Goal: Task Accomplishment & Management: Manage account settings

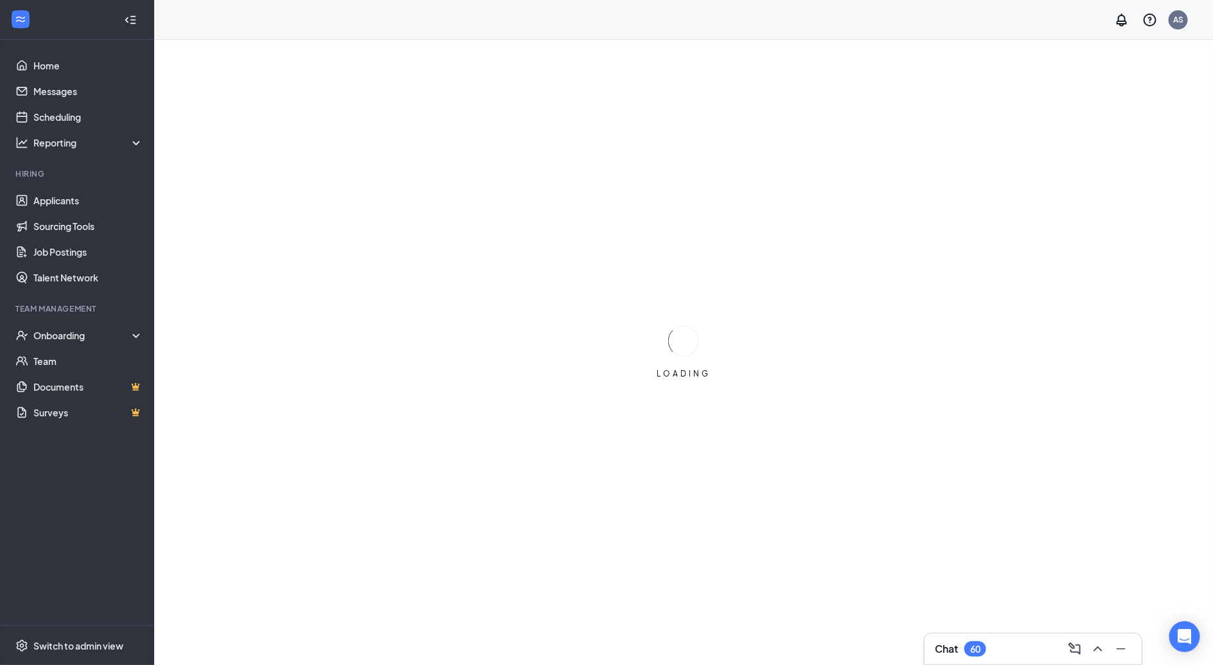
click at [103, 310] on div "Team Management" at bounding box center [77, 308] width 125 height 11
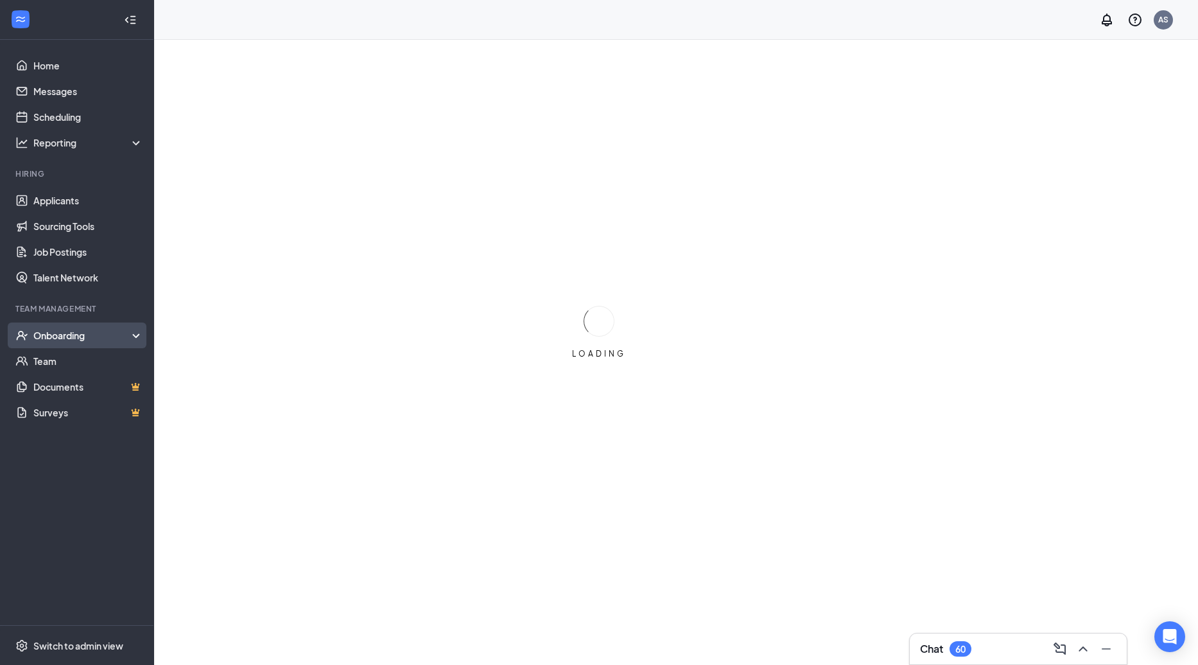
click at [105, 334] on div "Onboarding" at bounding box center [82, 335] width 99 height 13
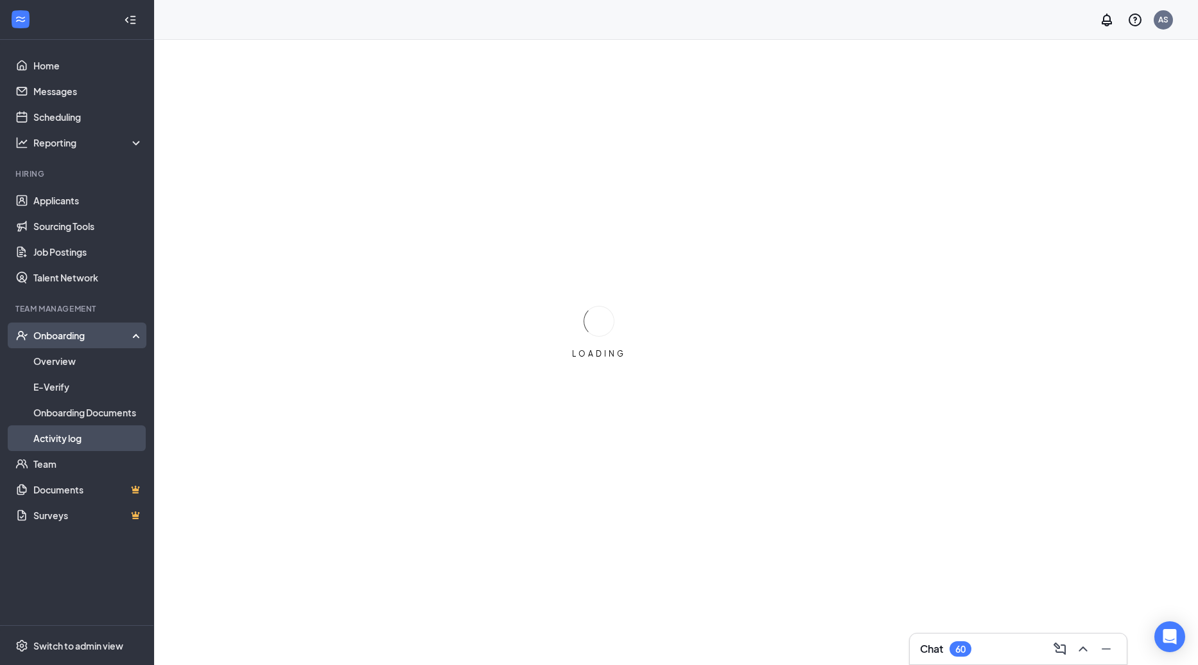
click at [87, 430] on link "Activity log" at bounding box center [88, 438] width 110 height 26
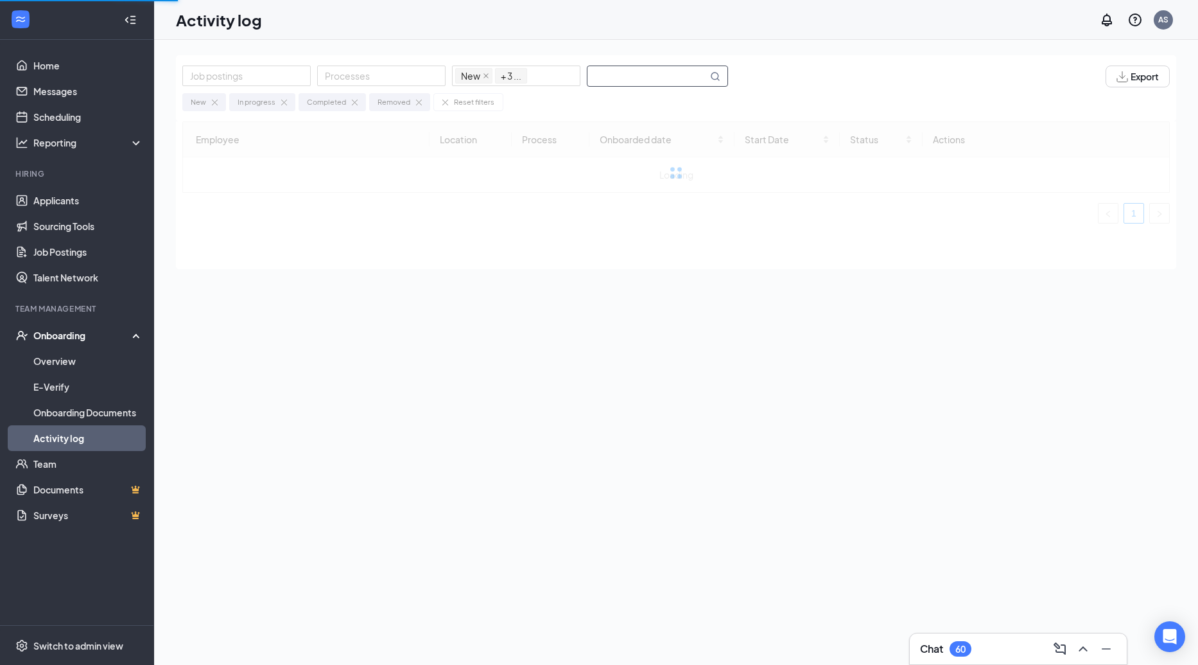
click at [643, 82] on input "text" at bounding box center [648, 76] width 120 height 20
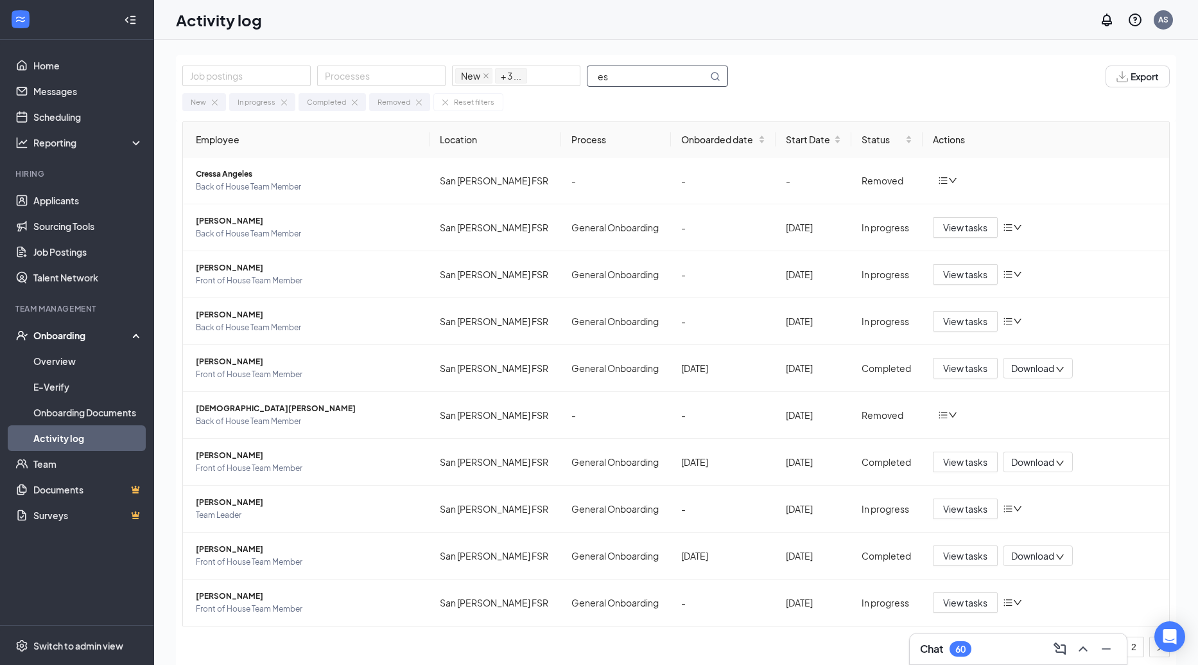
type input "[PERSON_NAME]"
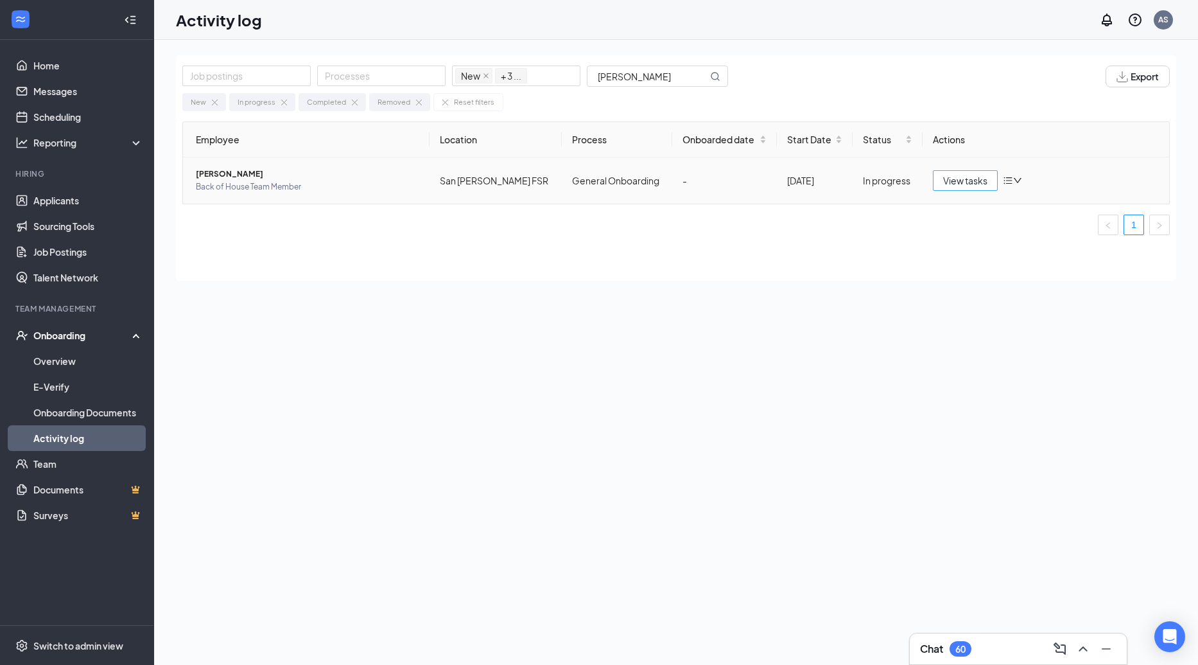
click at [971, 179] on span "View tasks" at bounding box center [965, 180] width 44 height 14
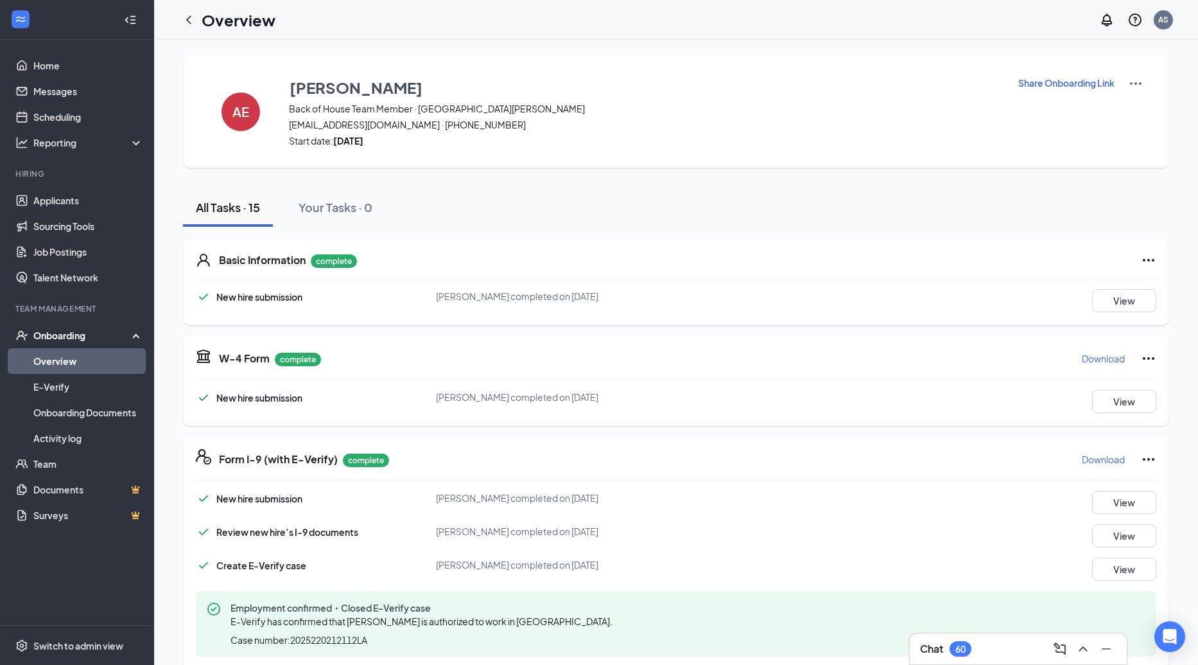
click at [1060, 78] on p "Share Onboarding Link" at bounding box center [1067, 82] width 96 height 13
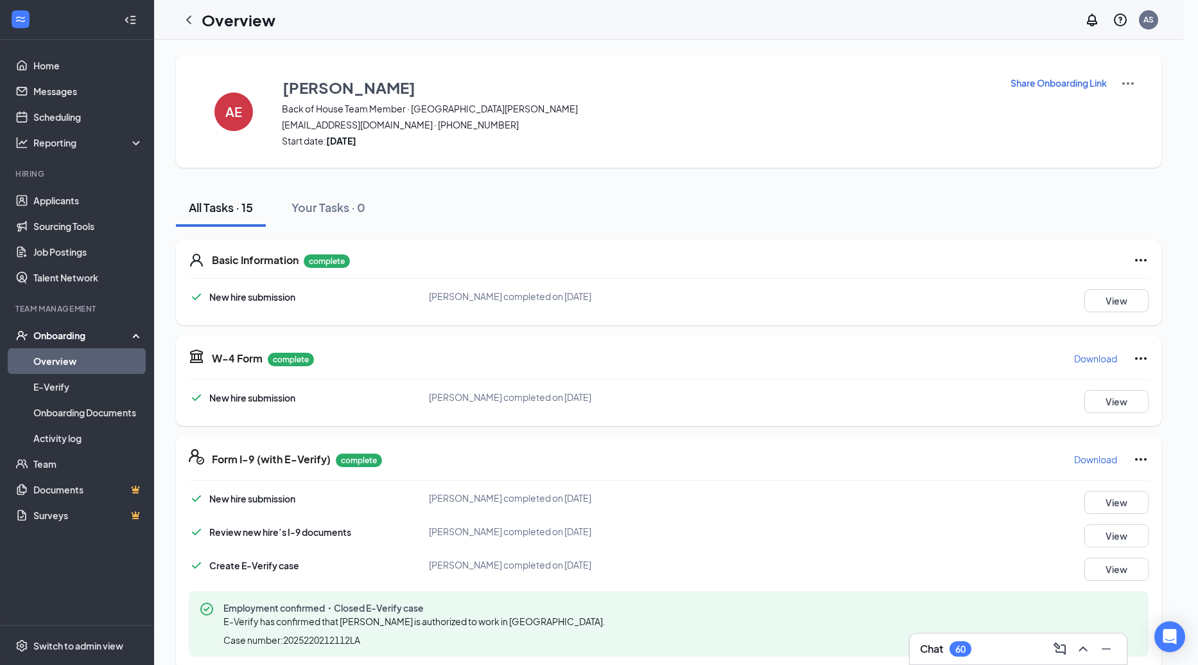
type textarea "Hi [PERSON_NAME], This is a gentle reminder to complete your onboarding before …"
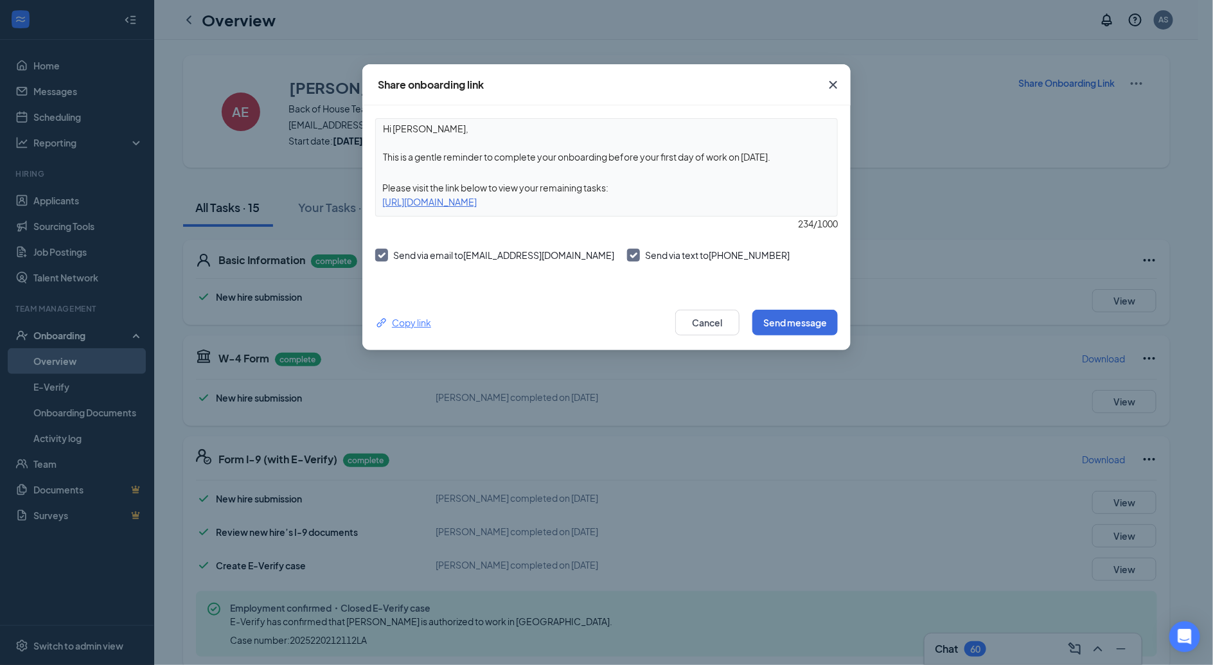
click at [412, 324] on div "Copy link" at bounding box center [403, 322] width 56 height 14
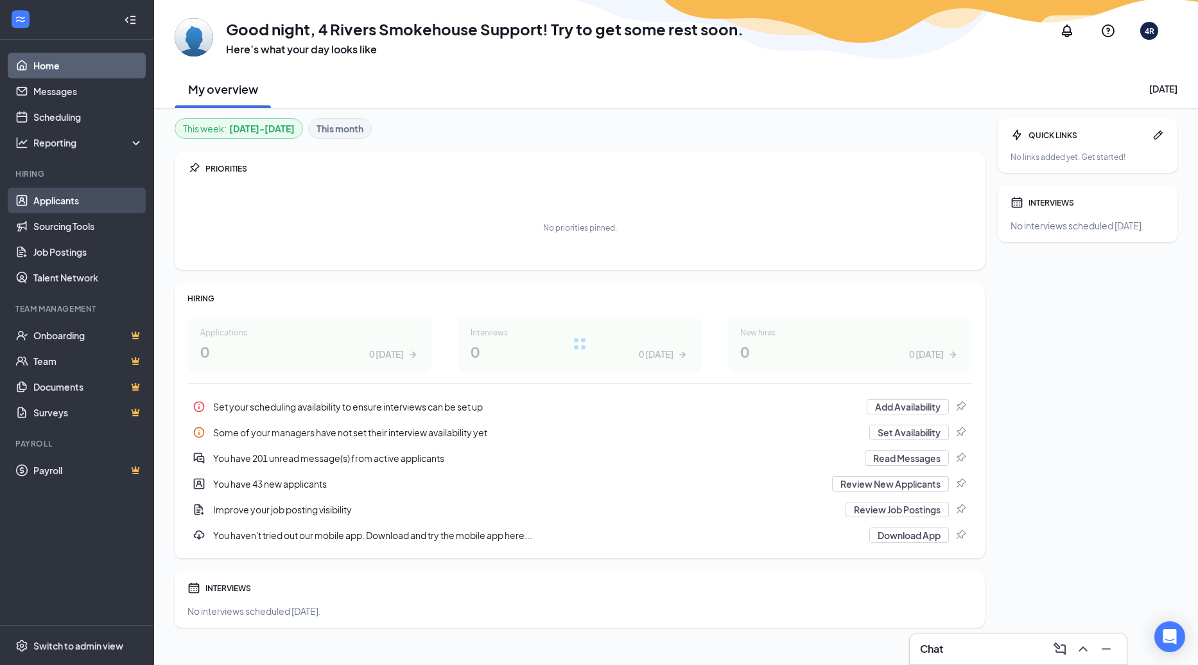
click at [58, 197] on link "Applicants" at bounding box center [88, 201] width 110 height 26
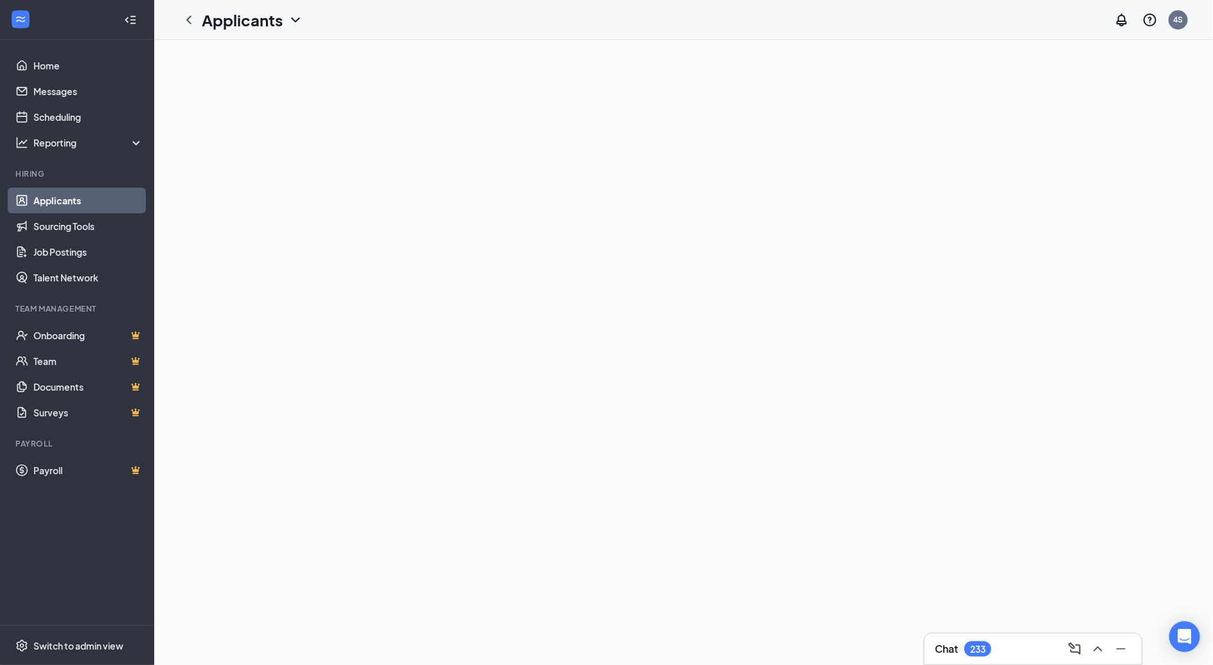
click at [841, 231] on div at bounding box center [683, 352] width 1058 height 625
